Goal: Task Accomplishment & Management: Manage account settings

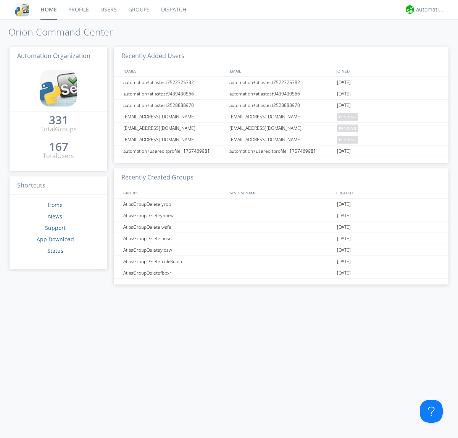
click at [138, 10] on link "Groups" at bounding box center [139, 9] width 33 height 19
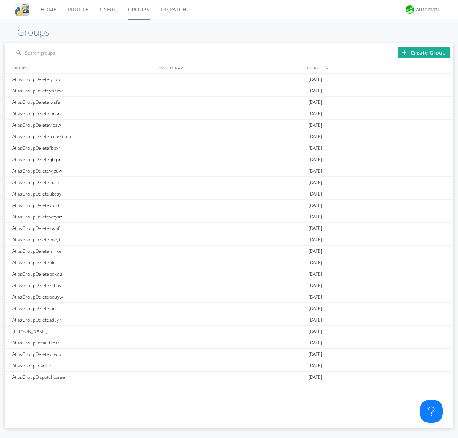
click at [424, 52] on div "Create Group" at bounding box center [424, 52] width 52 height 11
click at [138, 10] on link "Groups" at bounding box center [138, 9] width 33 height 19
type input "AtlasGroupDeletehqqmr"
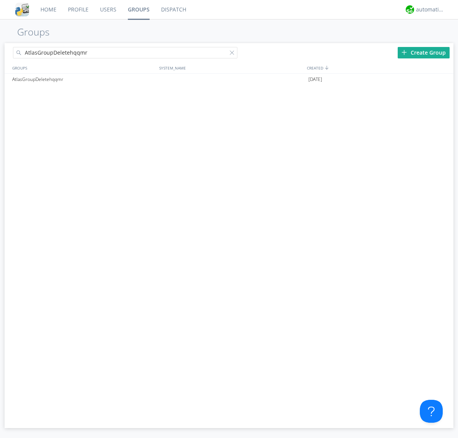
click at [108, 10] on link "Users" at bounding box center [108, 9] width 28 height 19
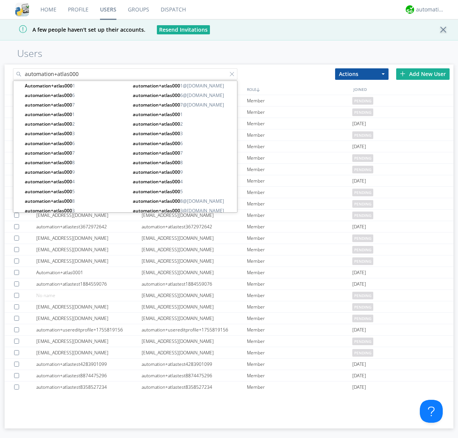
type input "automation+atlas000"
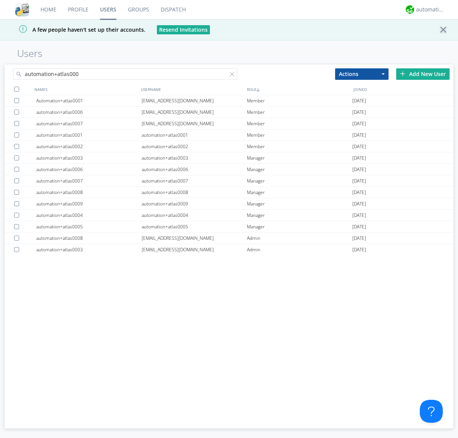
click at [16, 89] on div at bounding box center [16, 89] width 5 height 5
click at [362, 74] on button "Actions" at bounding box center [361, 73] width 53 height 11
click at [0, 0] on link "Add to Group" at bounding box center [0, 0] width 0 height 0
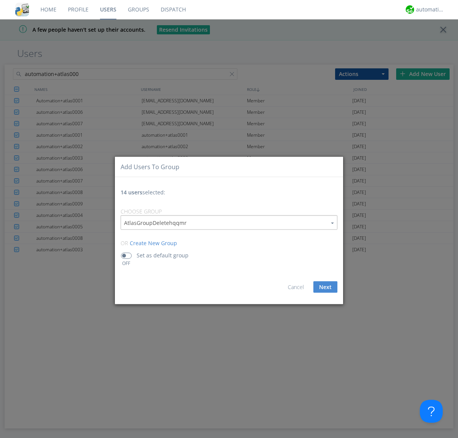
click at [138, 10] on link "Groups" at bounding box center [138, 9] width 33 height 19
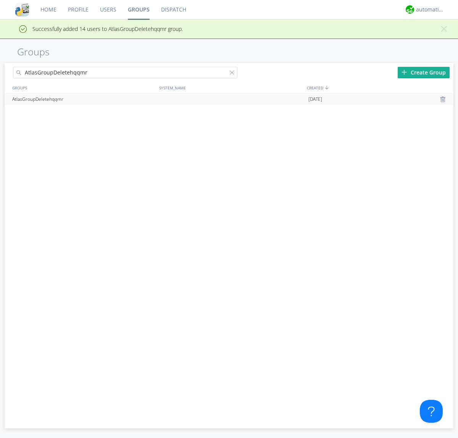
type input "AtlasGroupDeletehqqmr"
click at [444, 99] on div at bounding box center [444, 99] width 8 height 6
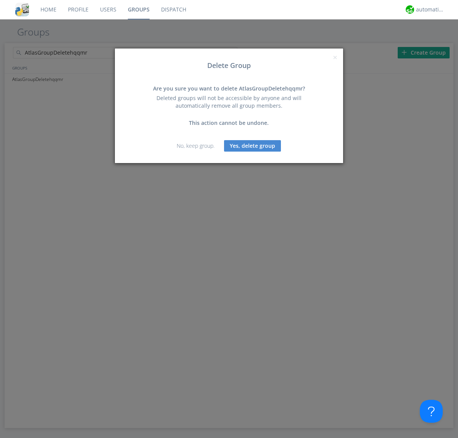
click at [253, 146] on button "Yes, delete group" at bounding box center [252, 145] width 57 height 11
